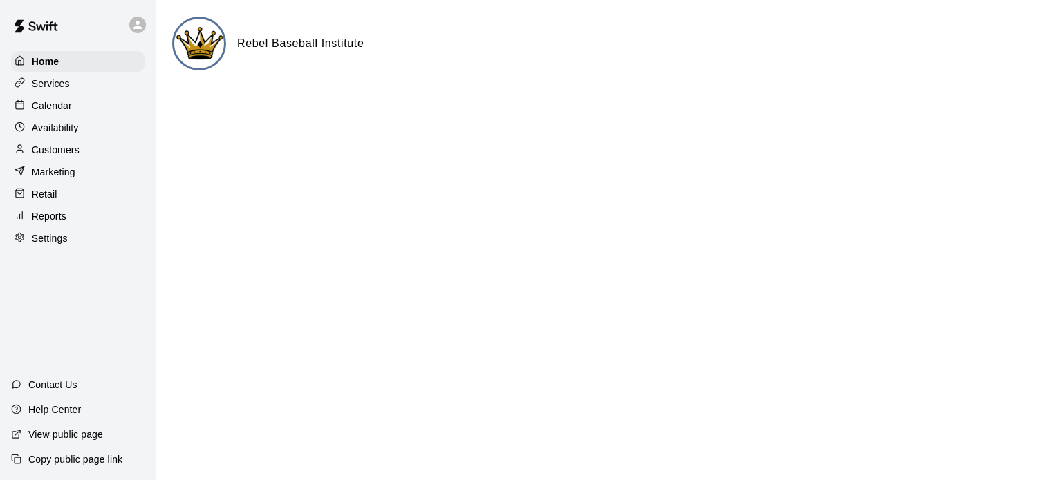
click at [86, 132] on div "Availability" at bounding box center [77, 128] width 133 height 21
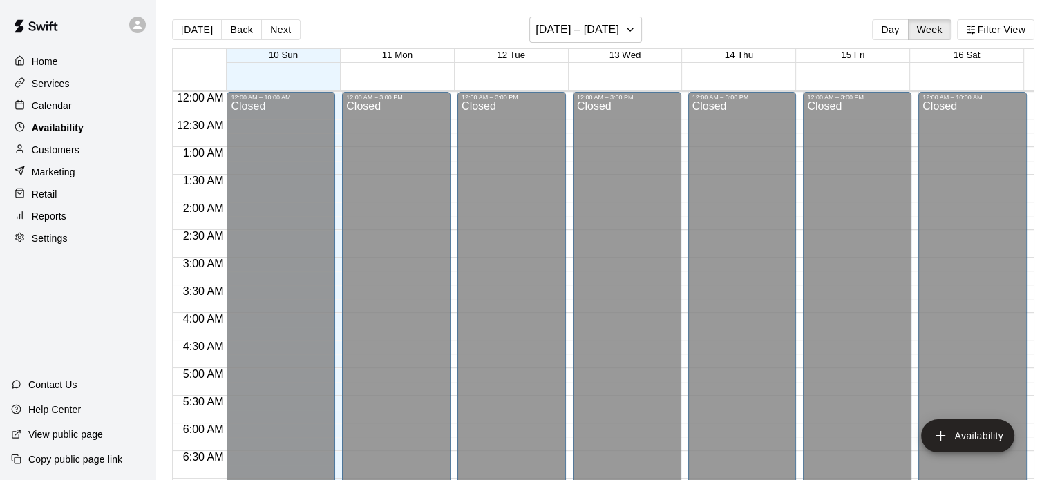
scroll to position [480, 0]
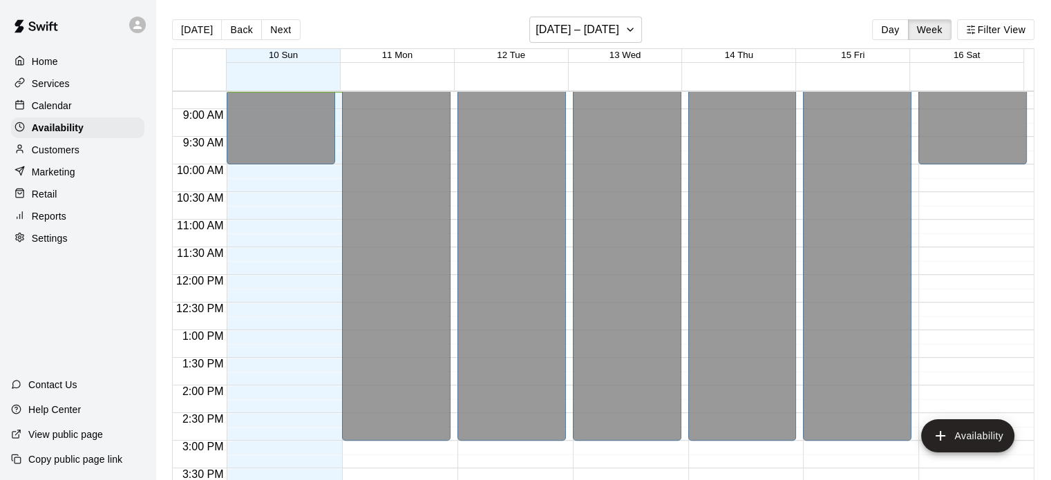
click at [74, 111] on div "Calendar" at bounding box center [77, 105] width 133 height 21
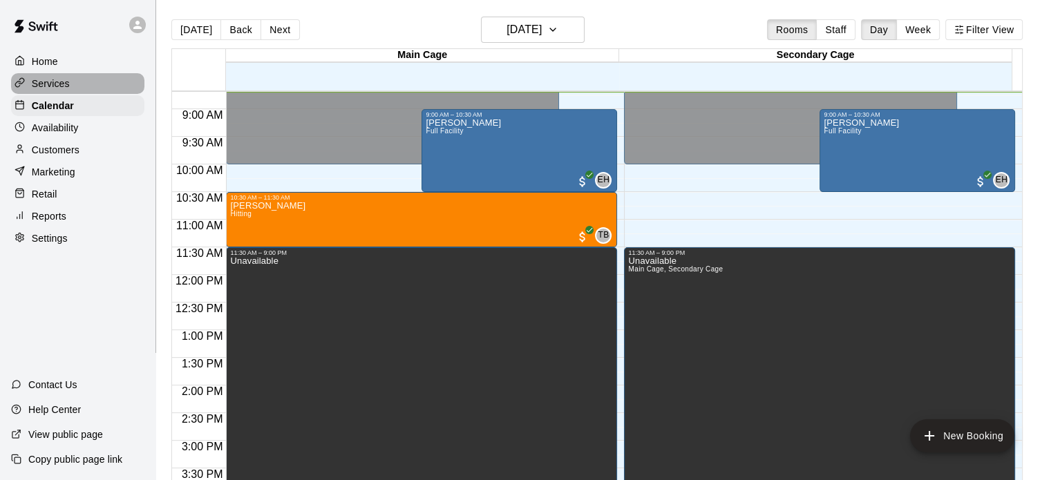
click at [42, 86] on p "Services" at bounding box center [51, 84] width 38 height 14
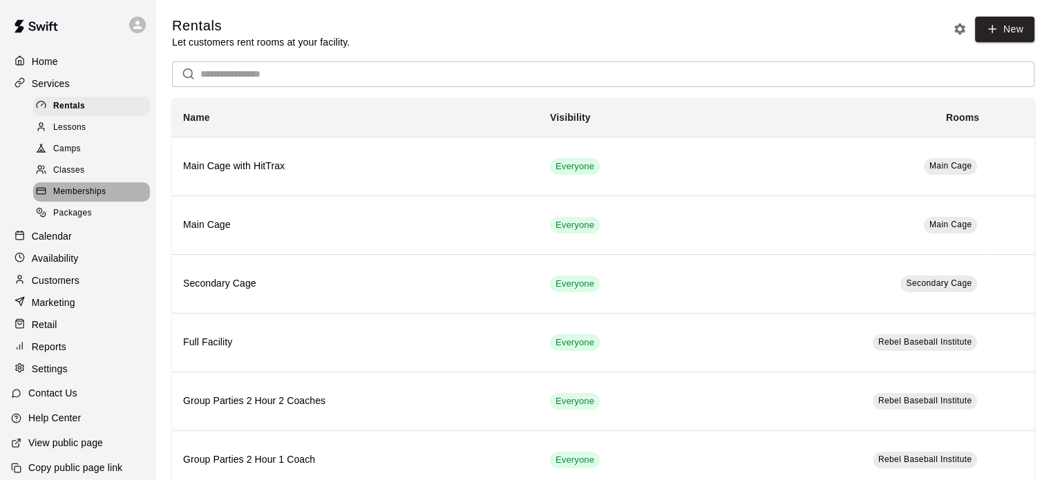
click at [95, 199] on span "Memberships" at bounding box center [79, 192] width 53 height 14
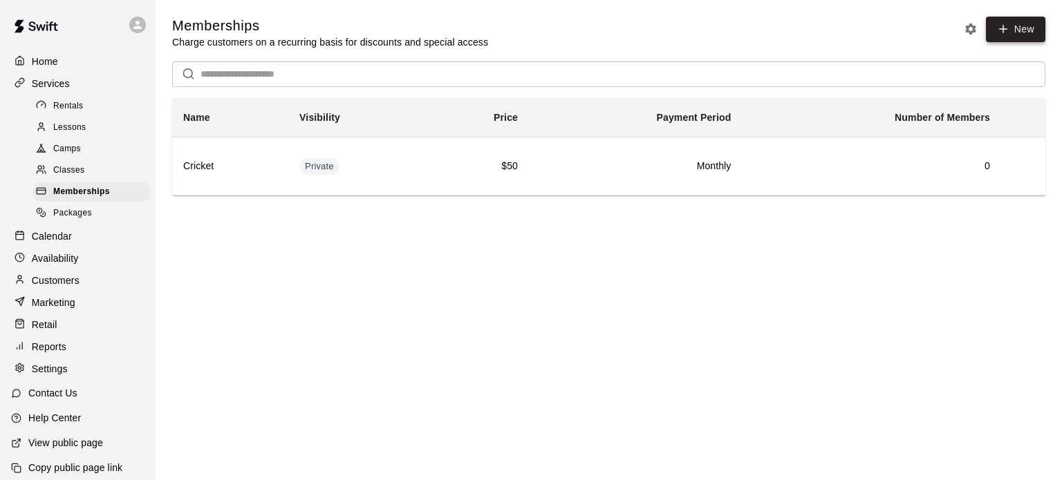
click at [1016, 21] on link "New" at bounding box center [1015, 30] width 59 height 26
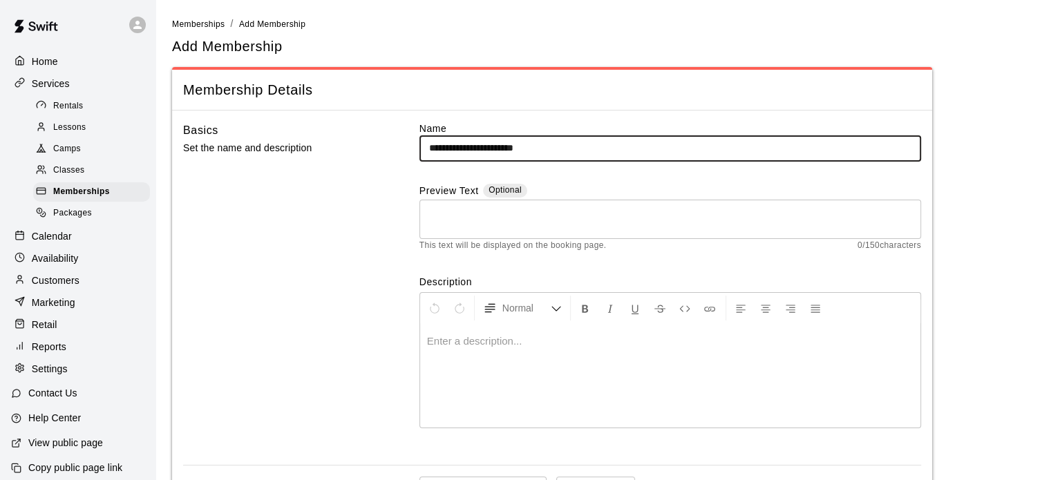
type input "**********"
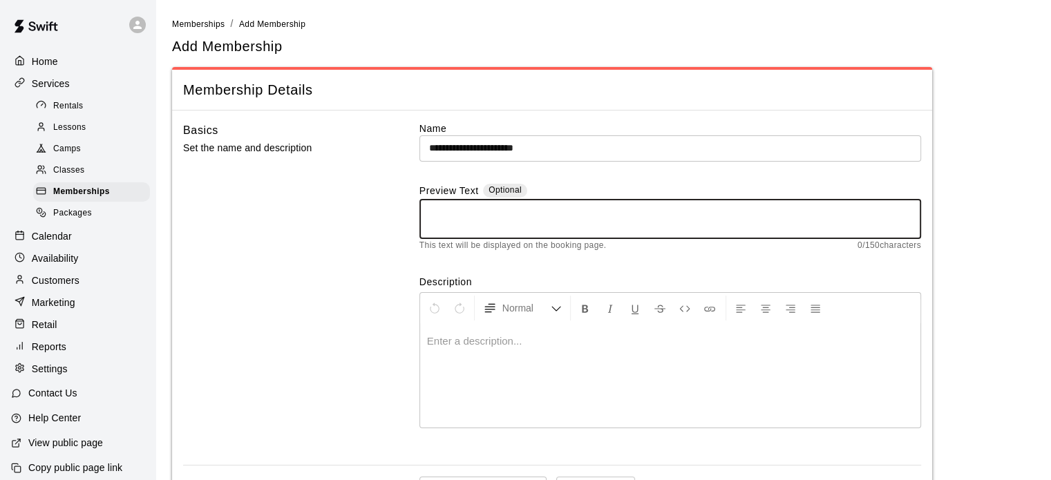
click at [456, 216] on textarea at bounding box center [670, 219] width 482 height 28
type textarea "**********"
click at [435, 348] on div at bounding box center [670, 376] width 500 height 104
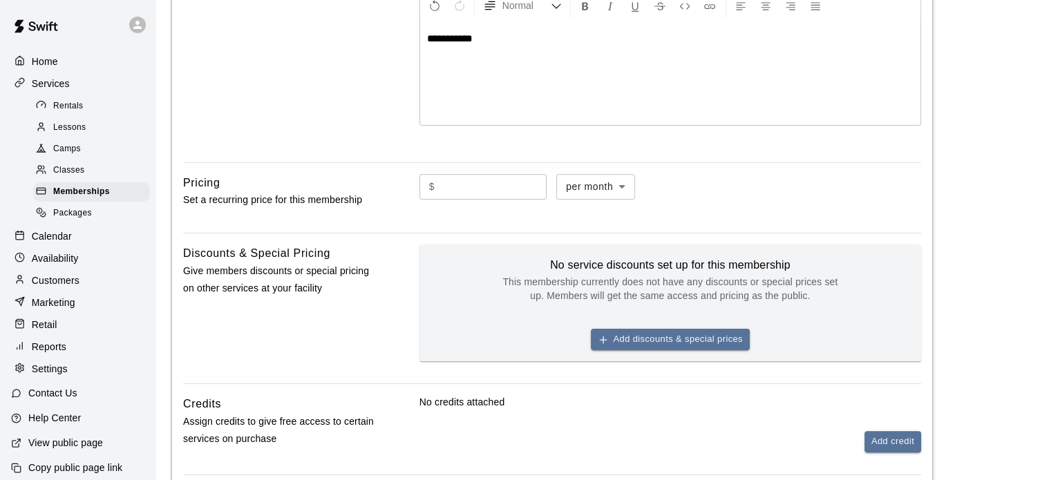
scroll to position [303, 0]
click at [458, 193] on input "text" at bounding box center [493, 187] width 106 height 26
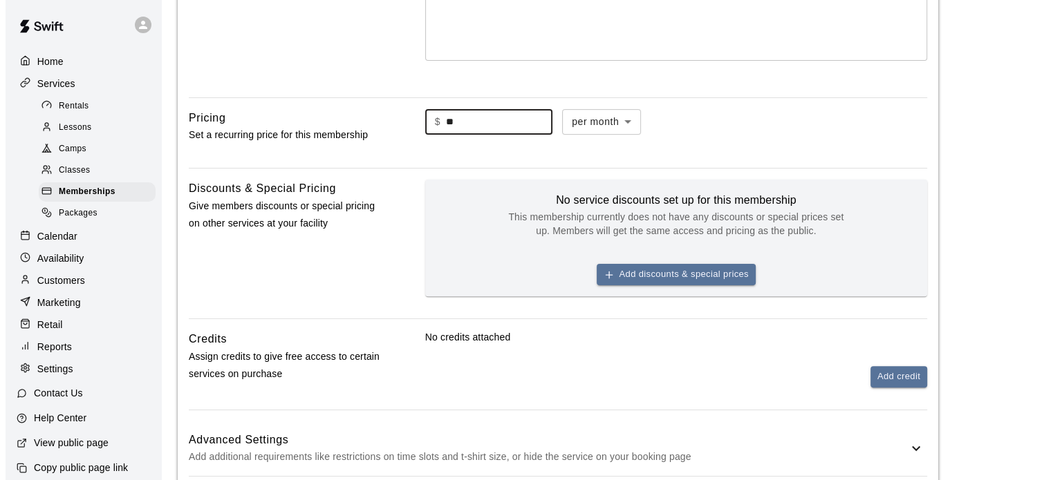
scroll to position [376, 0]
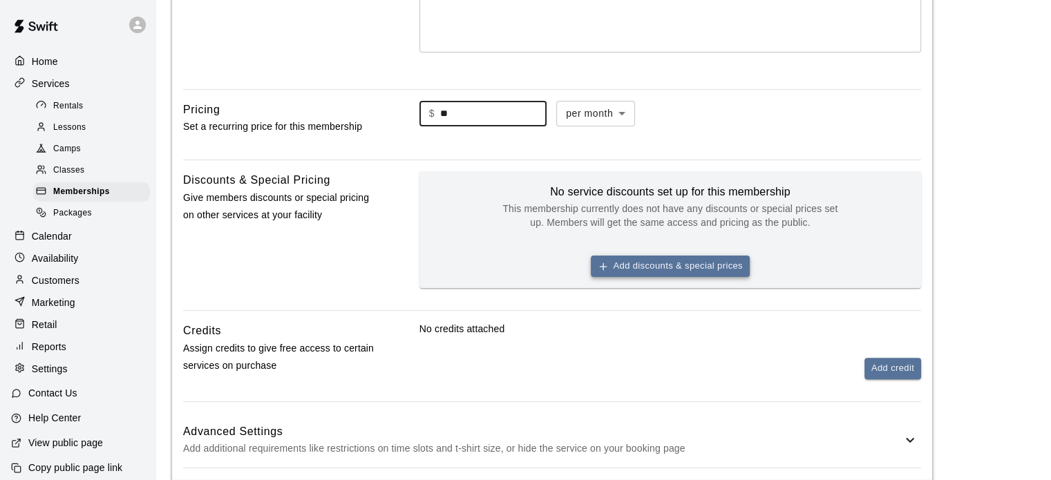
type input "**"
click at [664, 262] on button "Add discounts & special prices" at bounding box center [670, 266] width 159 height 21
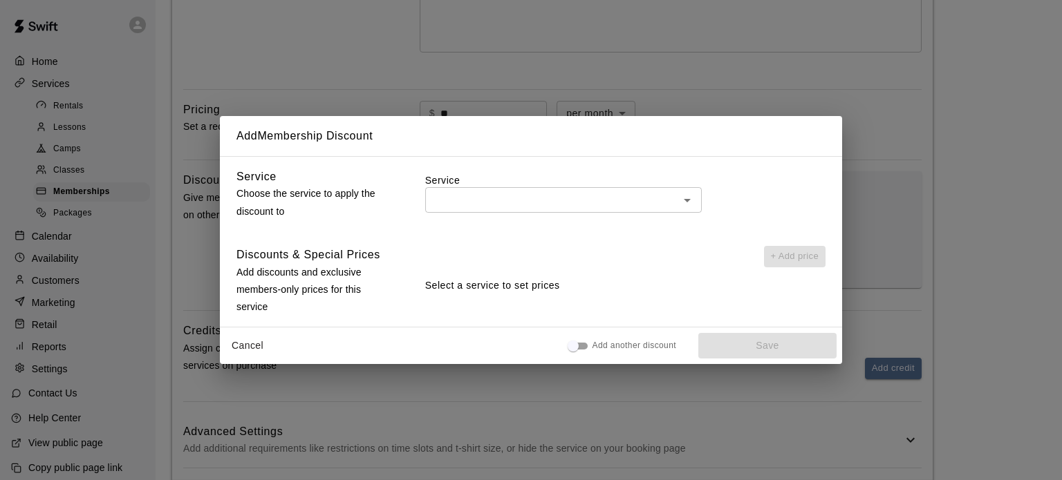
click at [641, 207] on input "text" at bounding box center [551, 199] width 245 height 17
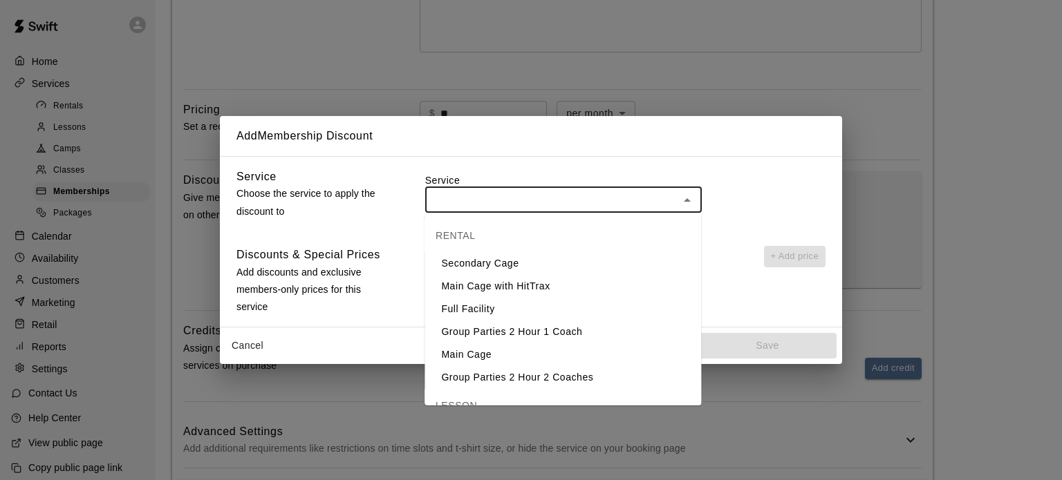
click at [762, 184] on label "Service" at bounding box center [625, 181] width 400 height 14
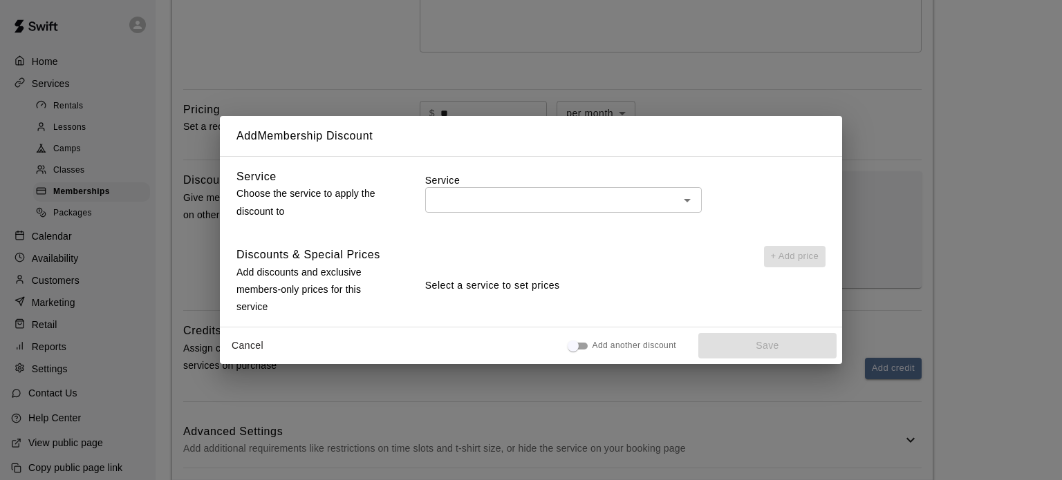
click at [651, 216] on div "Service ​" at bounding box center [625, 196] width 400 height 56
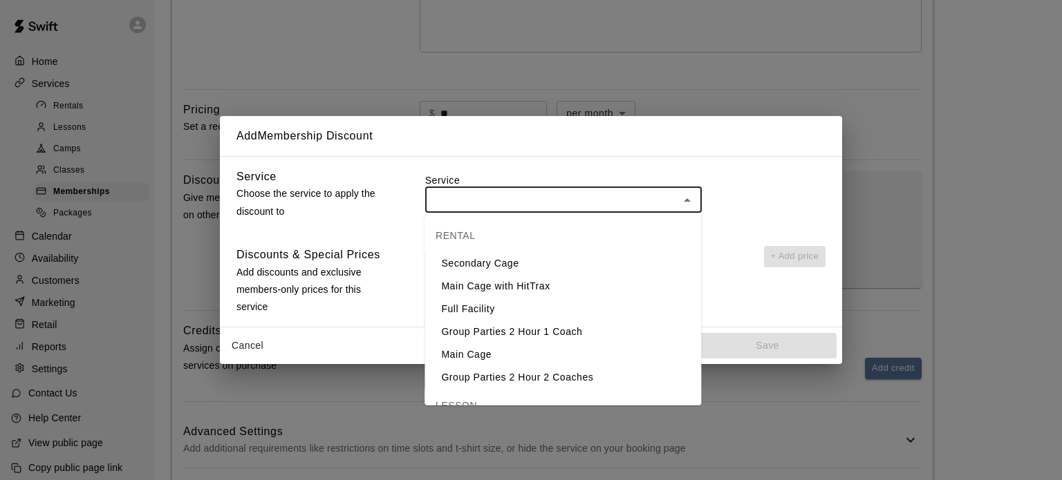
click at [648, 207] on input "text" at bounding box center [551, 199] width 245 height 17
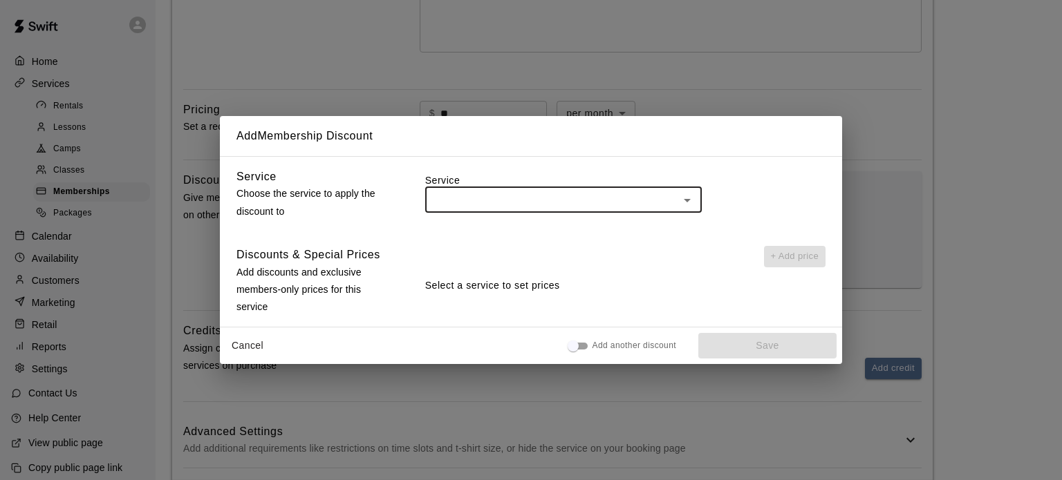
click at [648, 207] on input "text" at bounding box center [551, 199] width 245 height 17
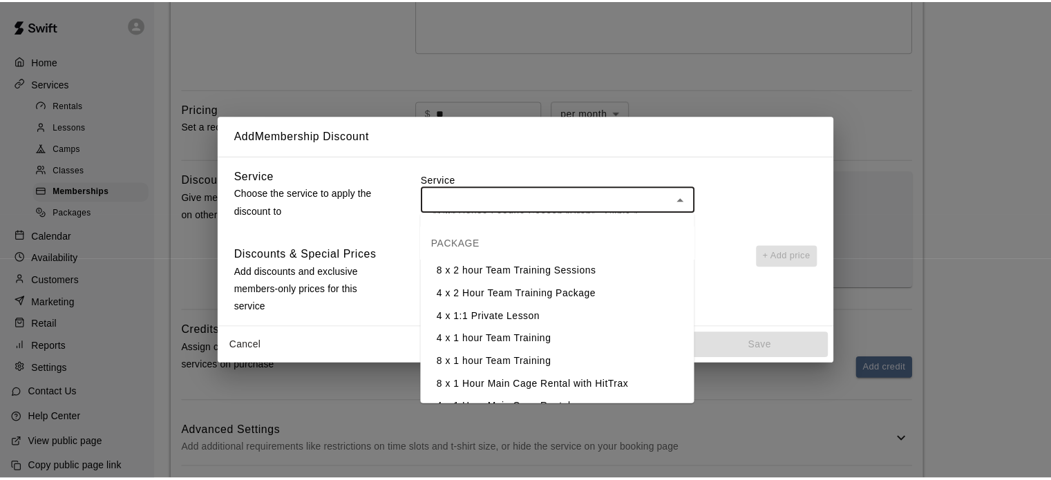
scroll to position [343, 0]
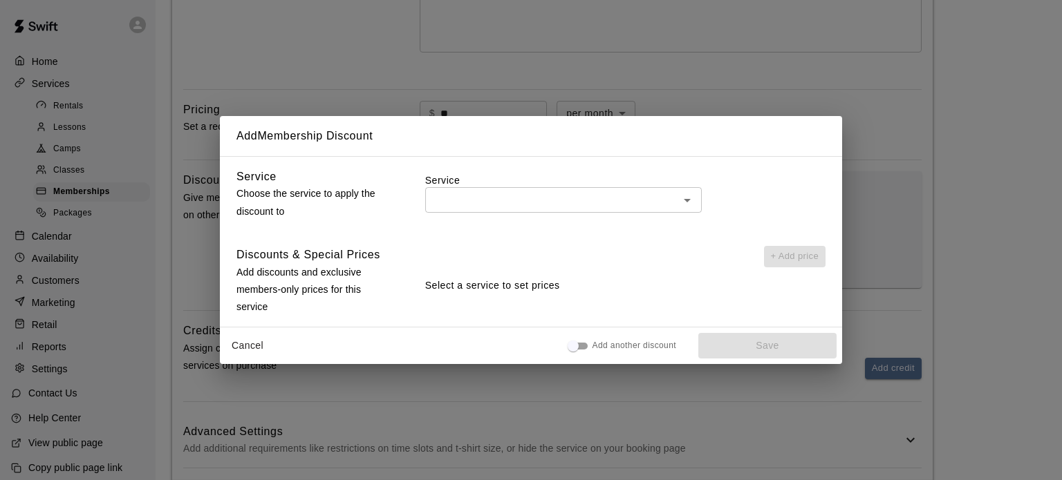
click at [755, 185] on label "Service" at bounding box center [625, 181] width 400 height 14
click at [246, 348] on button "Cancel" at bounding box center [247, 346] width 44 height 26
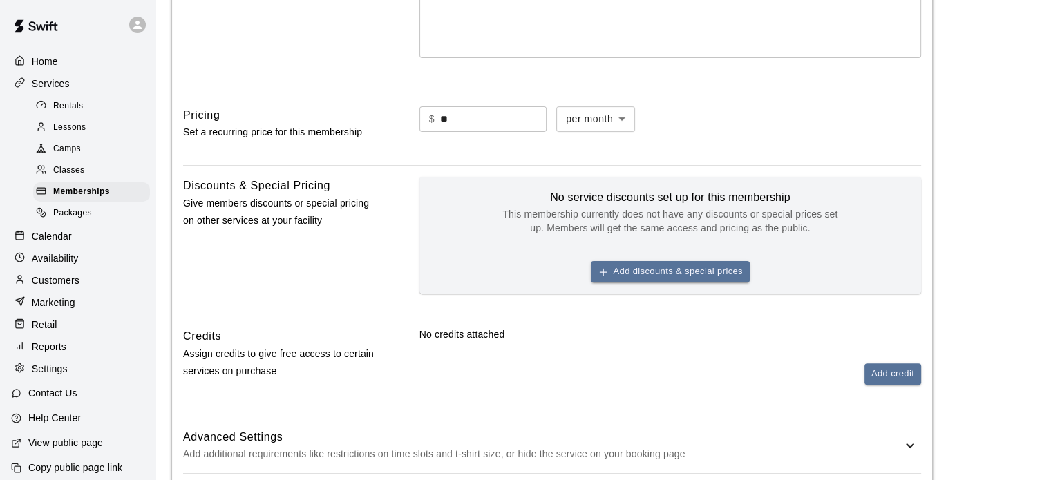
scroll to position [448, 0]
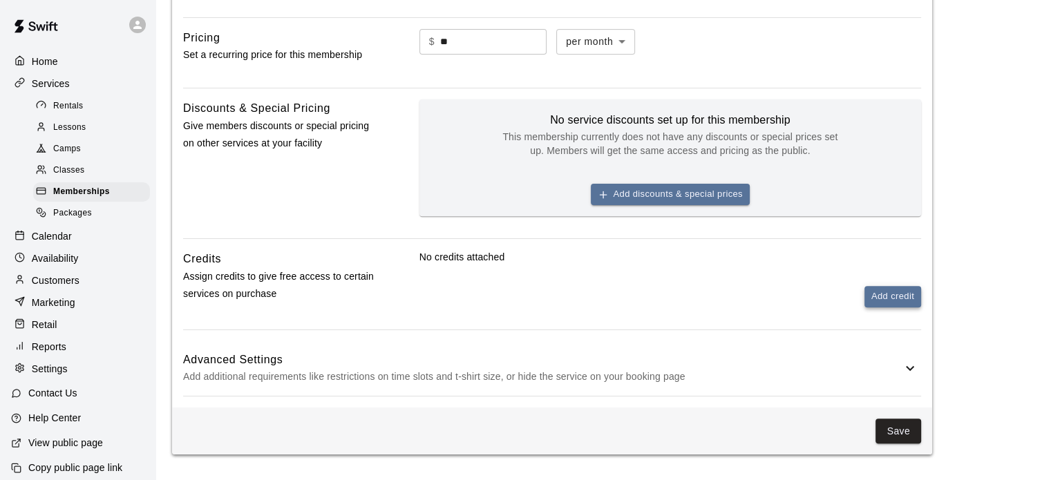
click at [883, 288] on button "Add credit" at bounding box center [893, 296] width 57 height 21
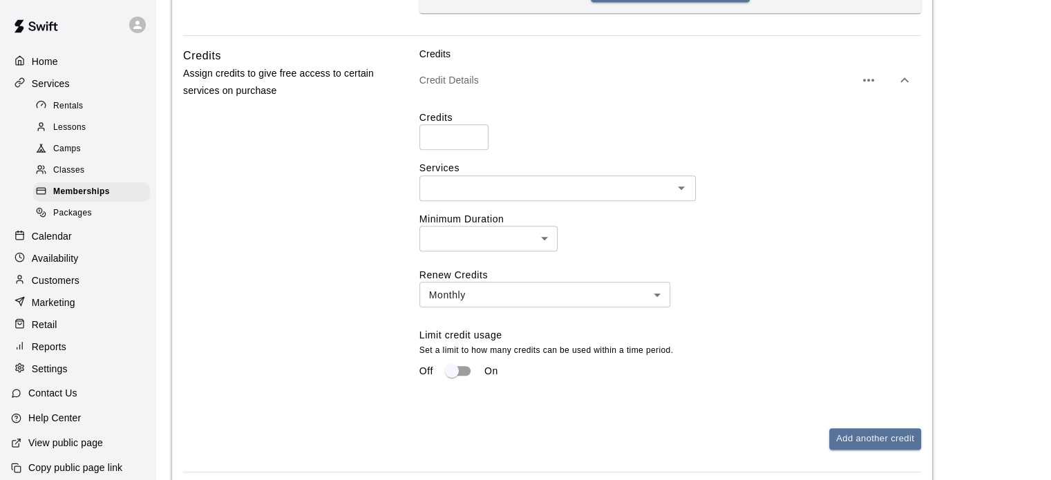
scroll to position [798, 0]
